Goal: Task Accomplishment & Management: Manage account settings

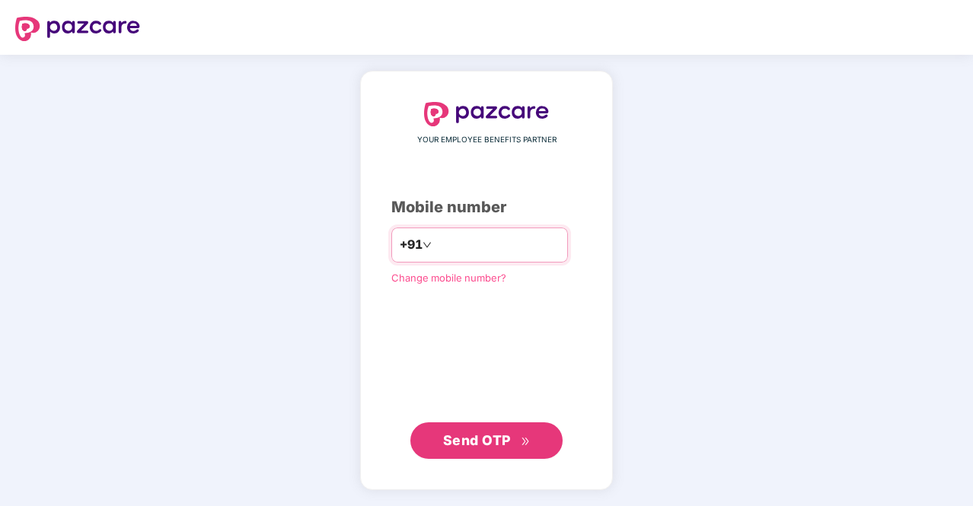
type input "**********"
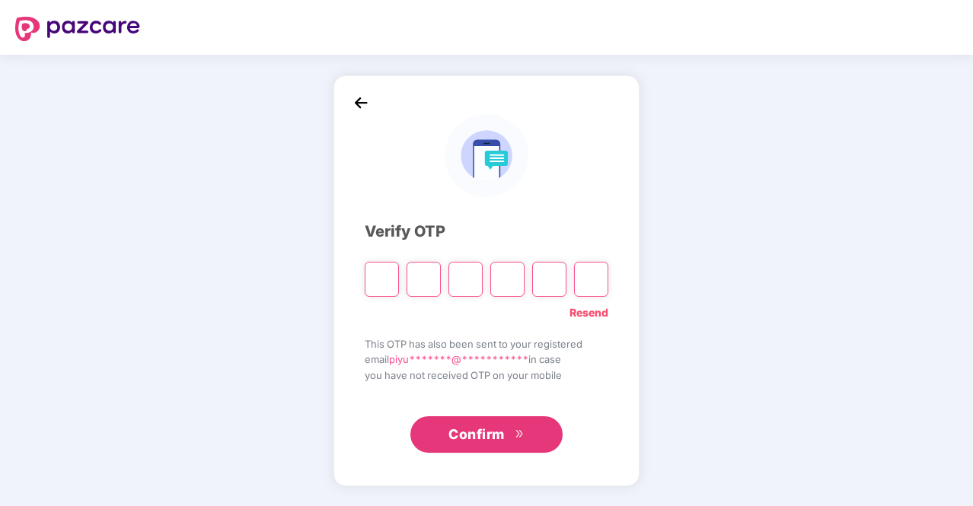
type input "*"
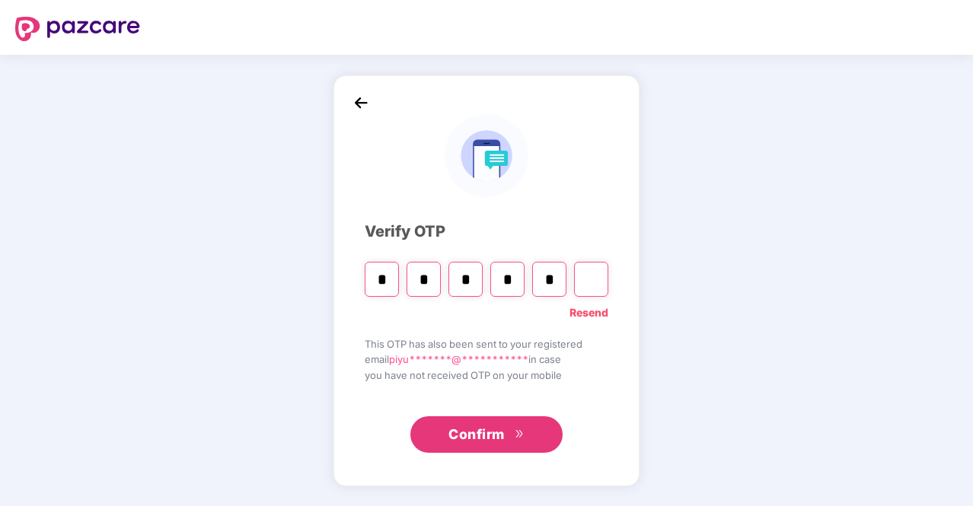
type input "*"
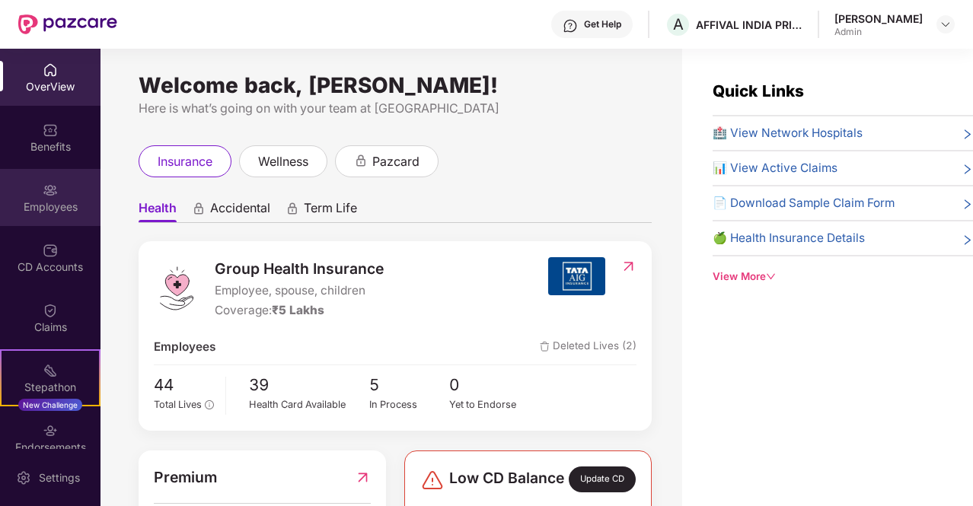
click at [43, 185] on img at bounding box center [50, 190] width 15 height 15
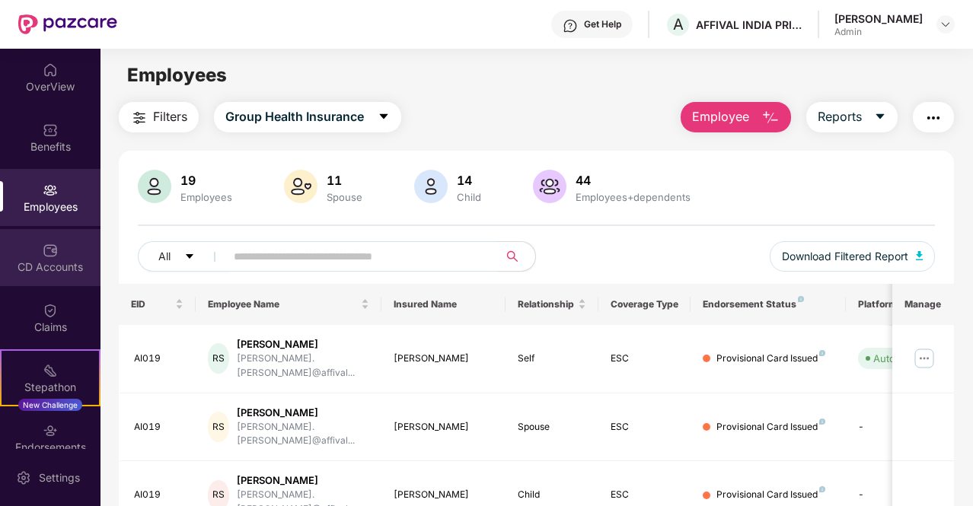
click at [43, 241] on div at bounding box center [50, 248] width 15 height 15
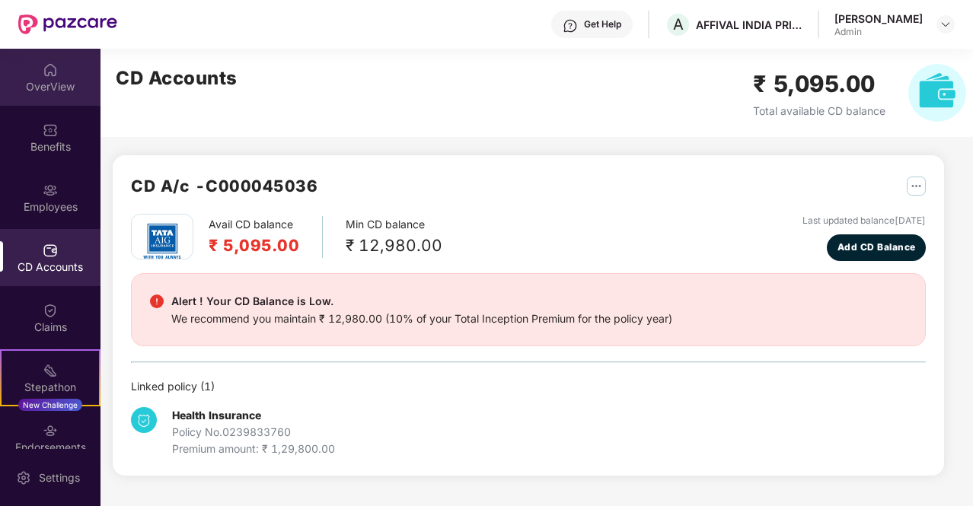
click at [32, 82] on div "OverView" at bounding box center [50, 86] width 100 height 15
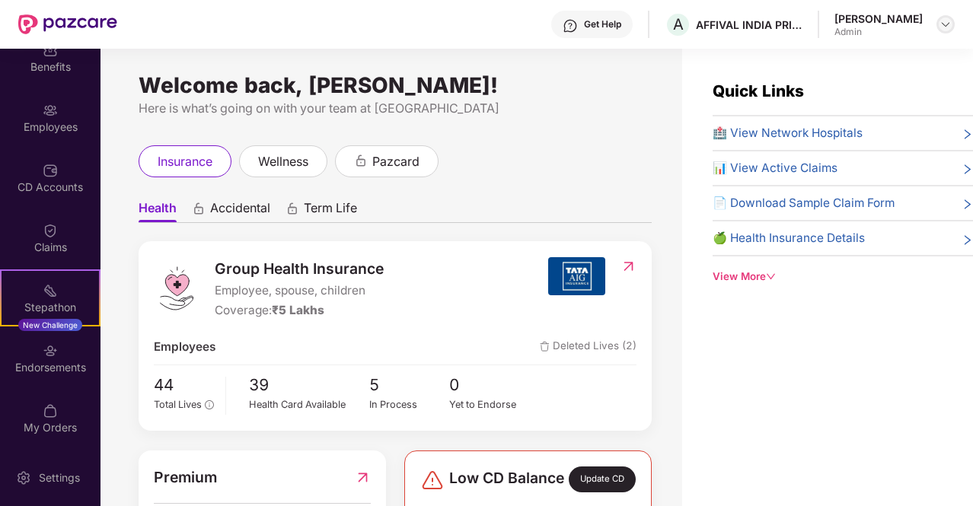
click at [950, 22] on img at bounding box center [945, 24] width 12 height 12
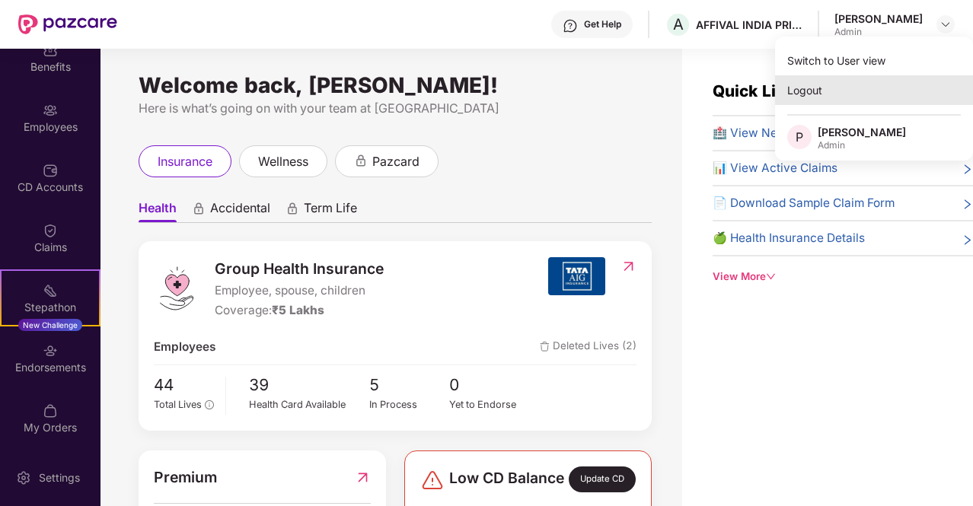
click at [799, 89] on div "Logout" at bounding box center [874, 90] width 198 height 30
